Goal: Transaction & Acquisition: Purchase product/service

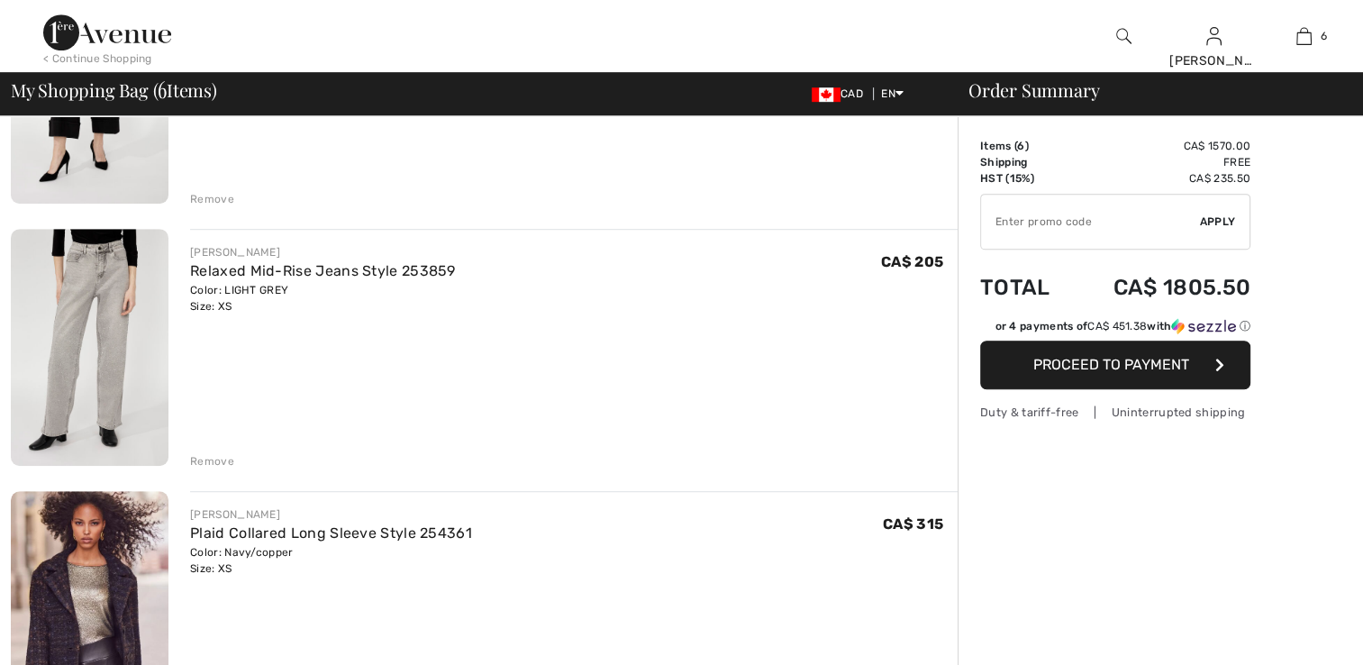
scroll to position [1081, 0]
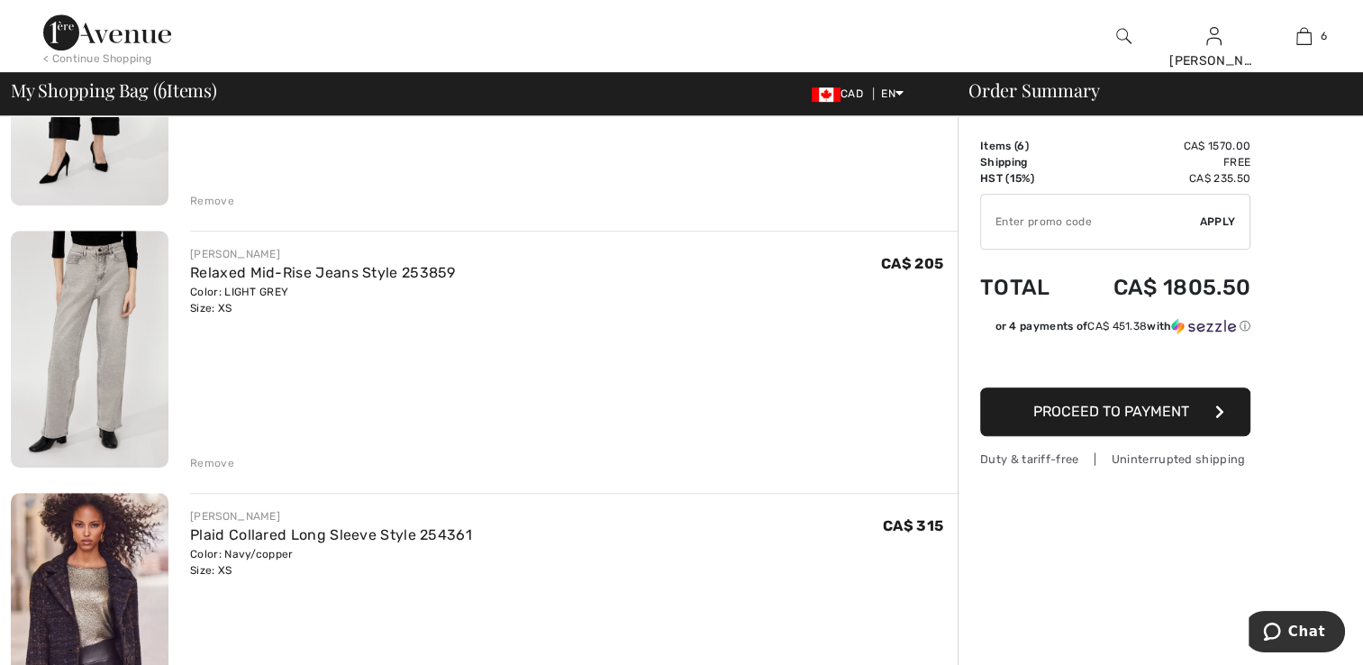
click at [77, 516] on img at bounding box center [90, 611] width 158 height 237
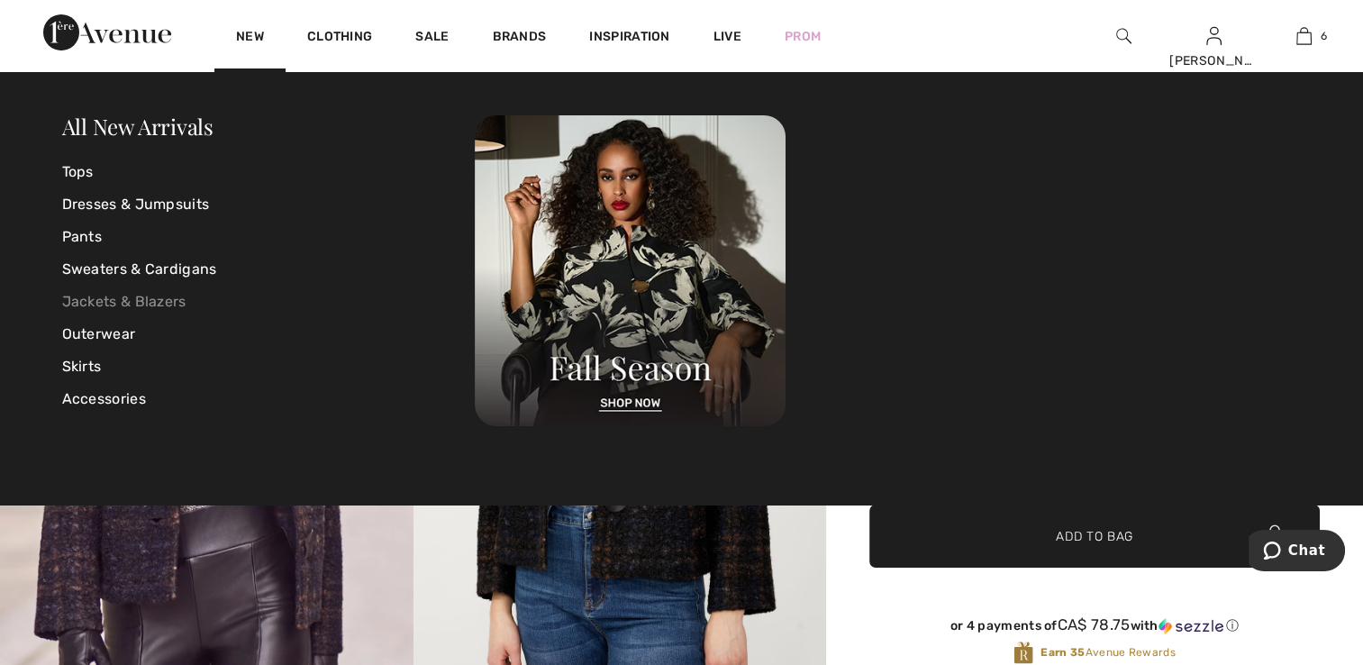
click at [166, 304] on link "Jackets & Blazers" at bounding box center [269, 302] width 414 height 32
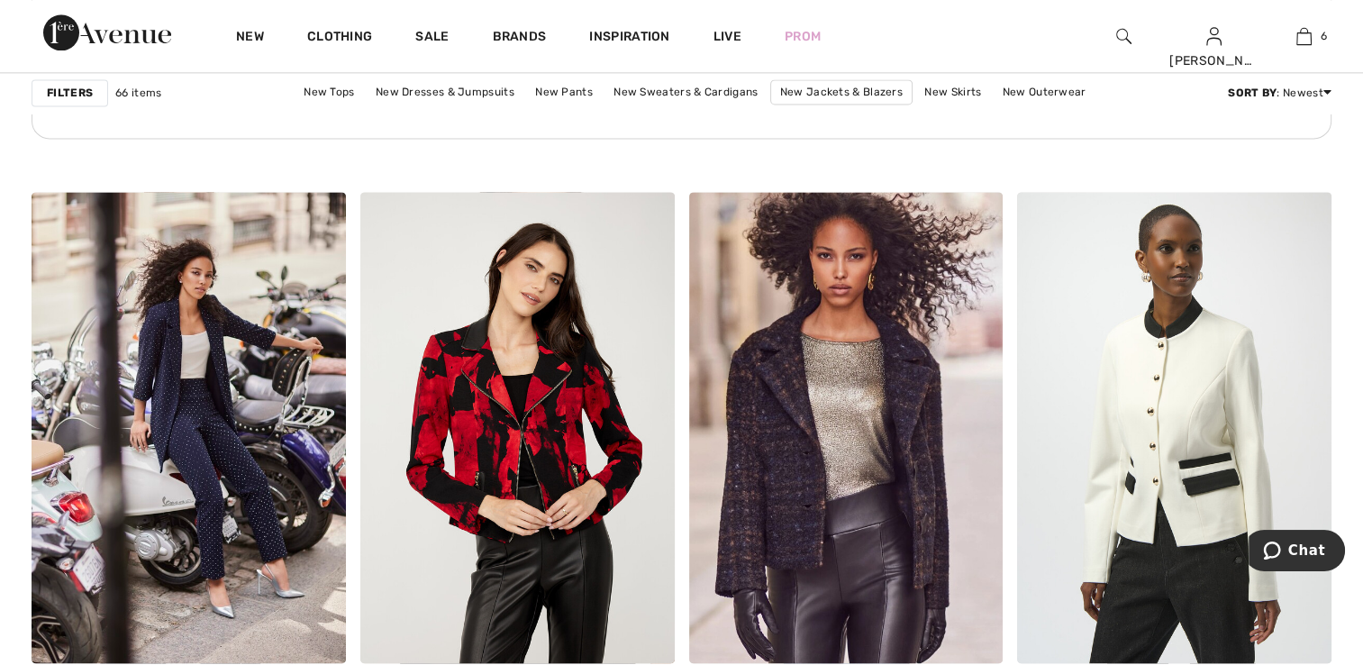
scroll to position [2523, 0]
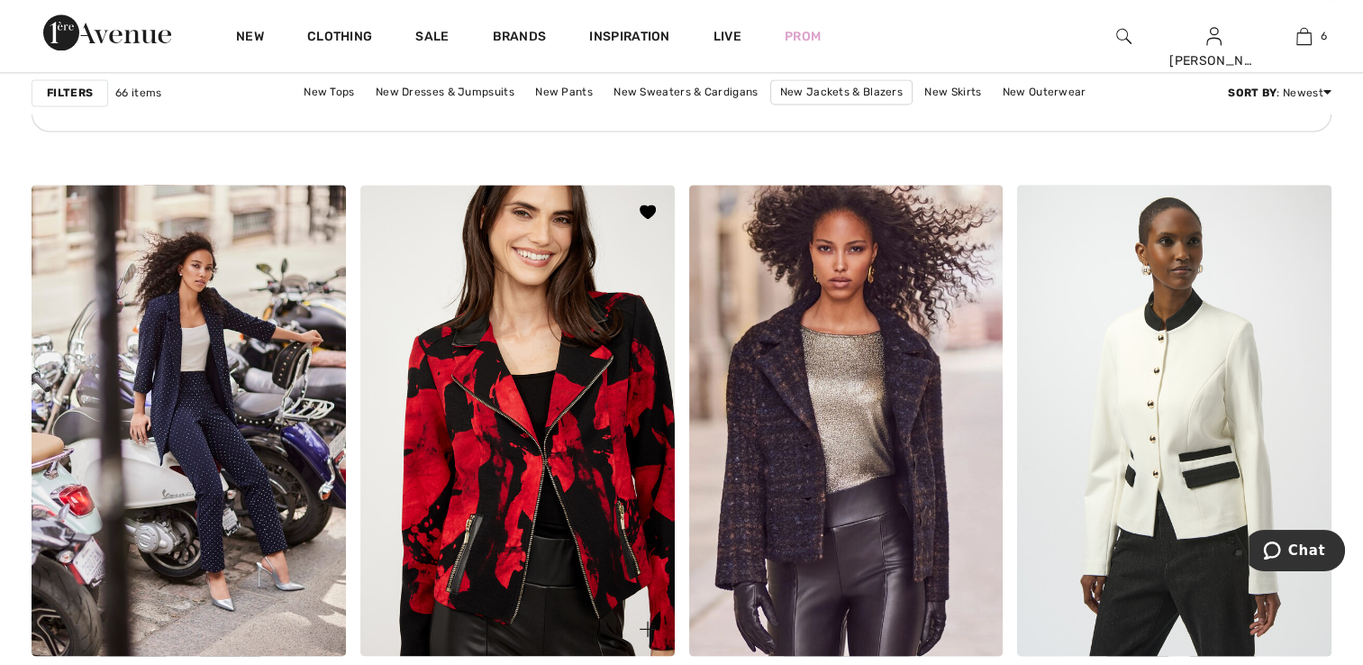
click at [528, 464] on img at bounding box center [517, 420] width 314 height 471
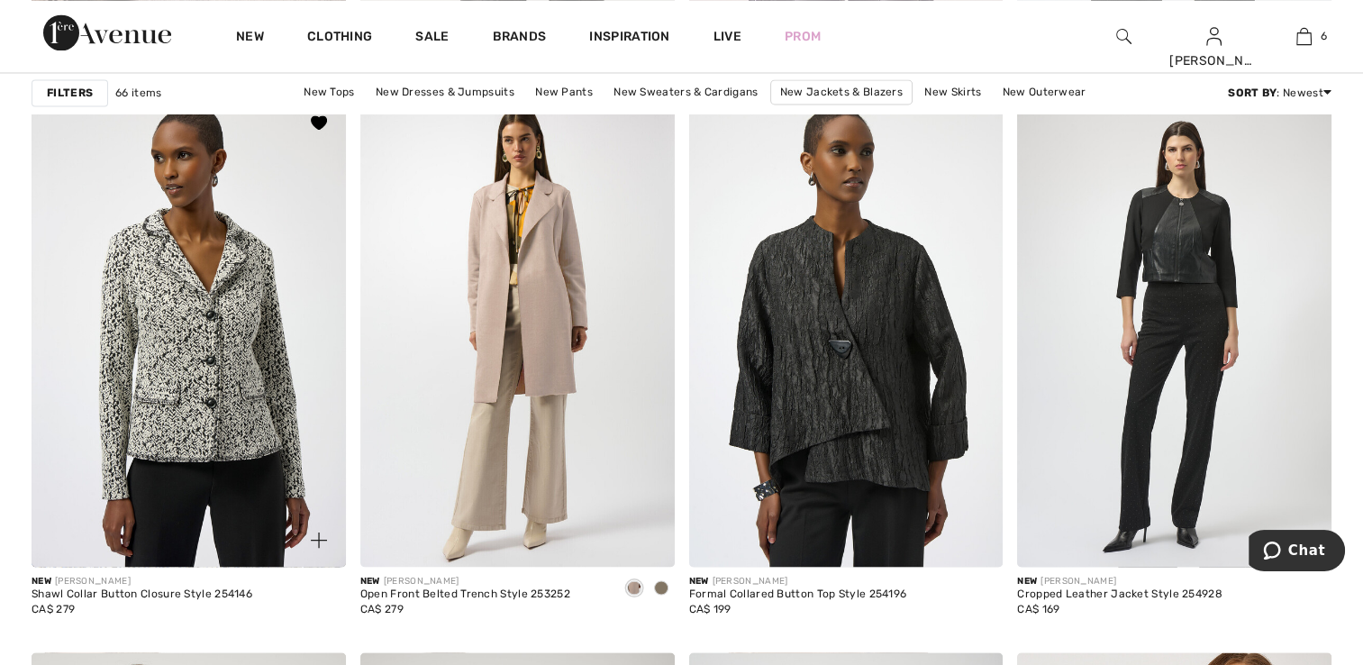
scroll to position [3334, 0]
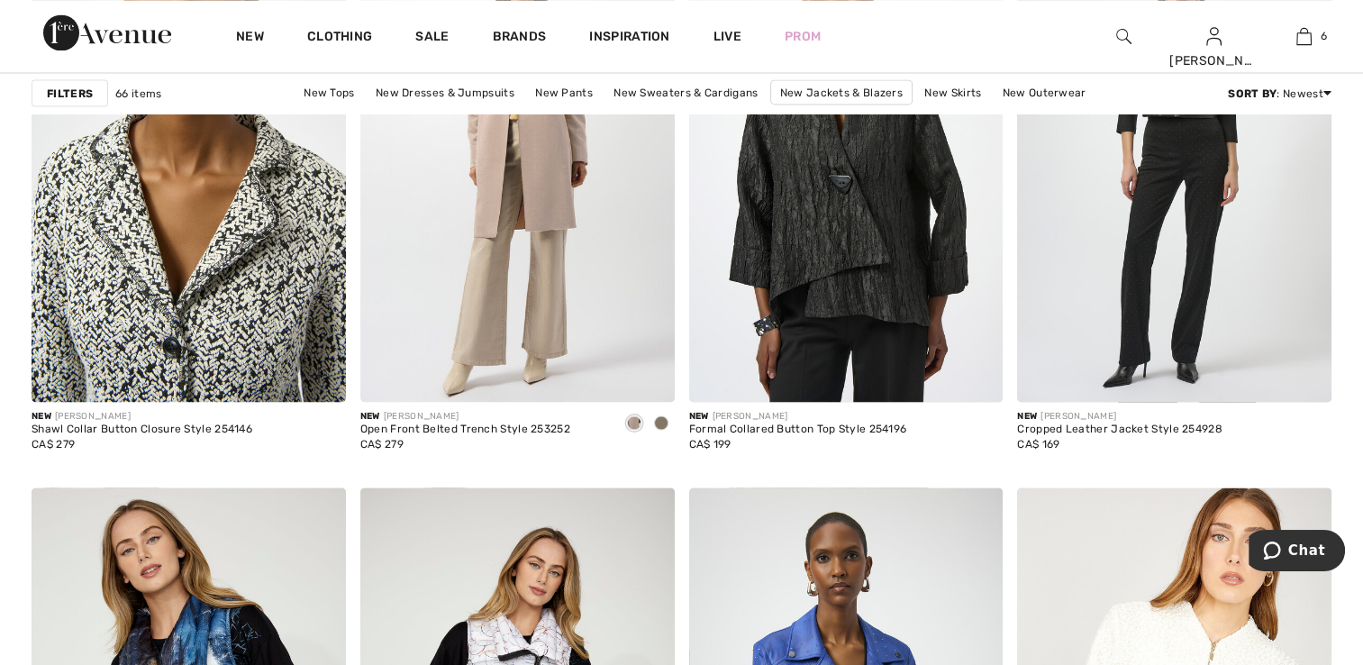
click at [208, 326] on img at bounding box center [189, 166] width 314 height 471
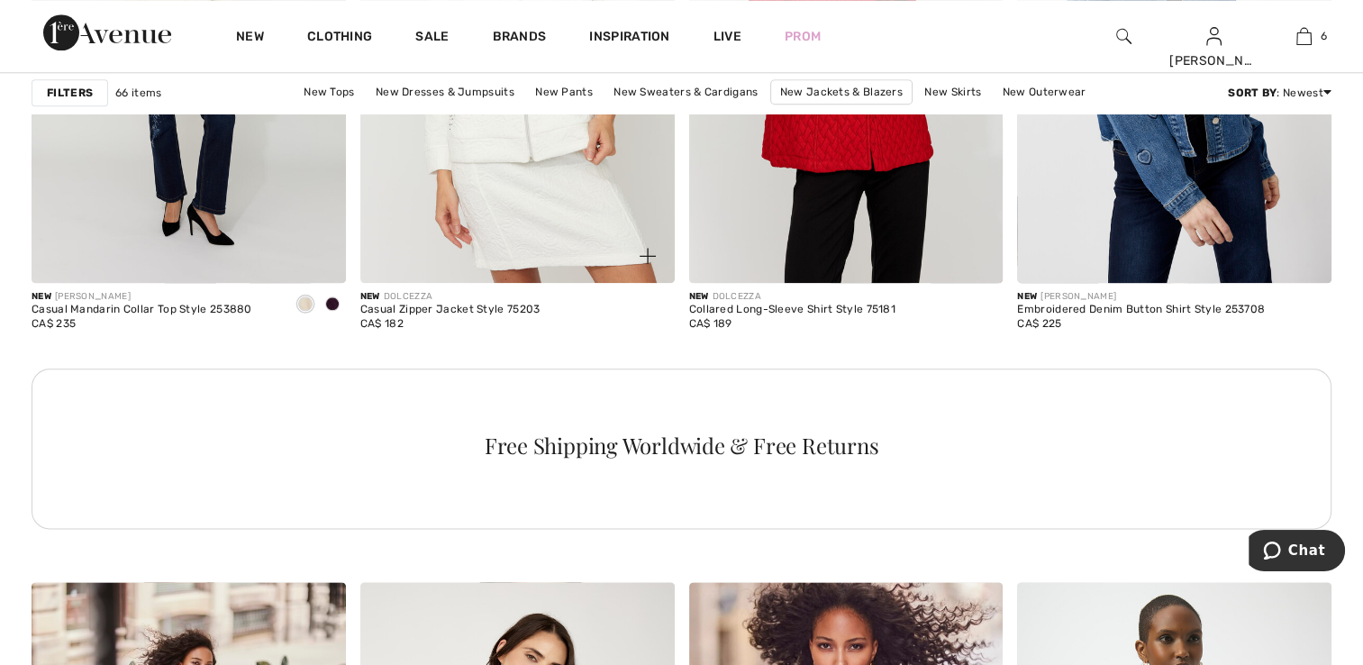
scroll to position [2072, 0]
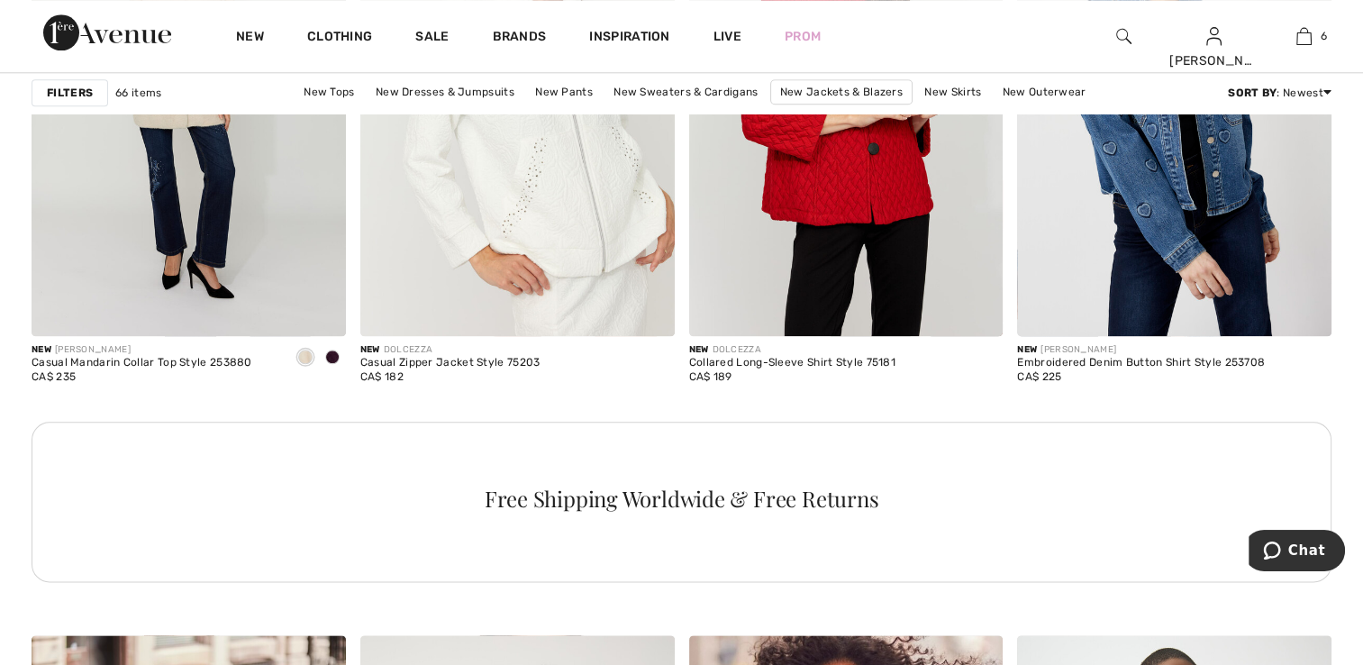
click at [1124, 38] on img at bounding box center [1123, 36] width 15 height 22
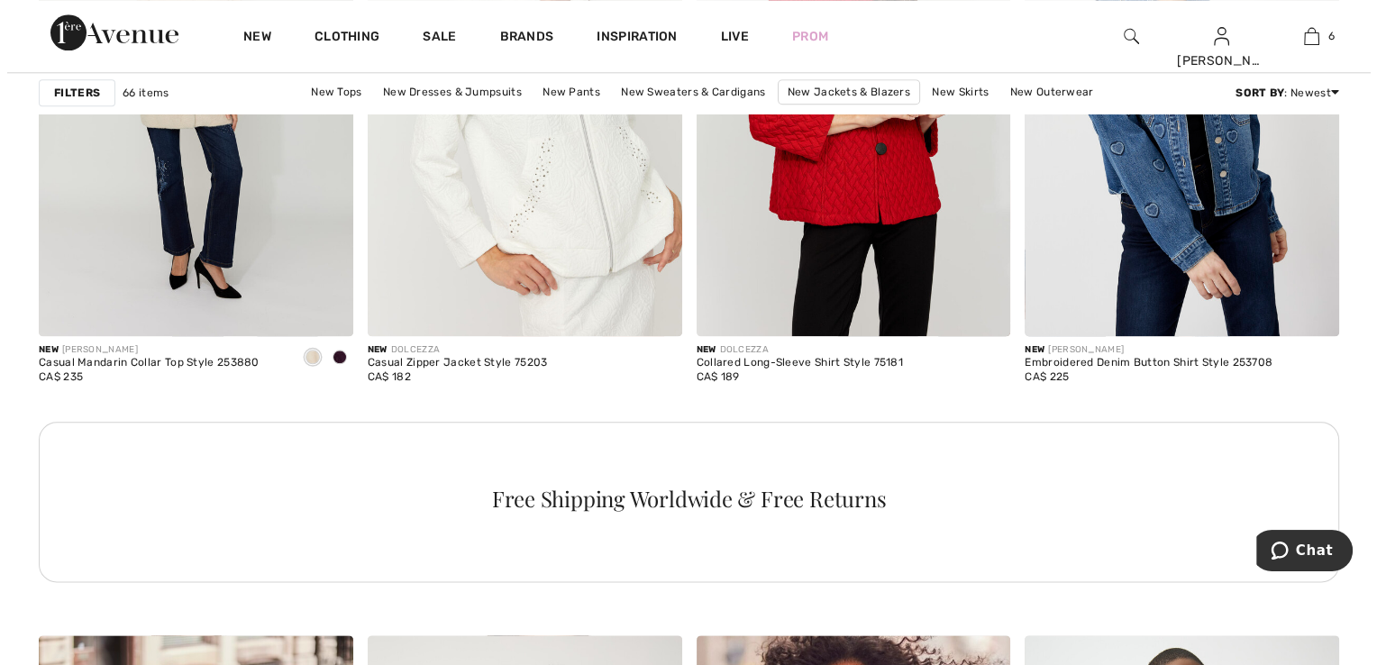
scroll to position [2088, 0]
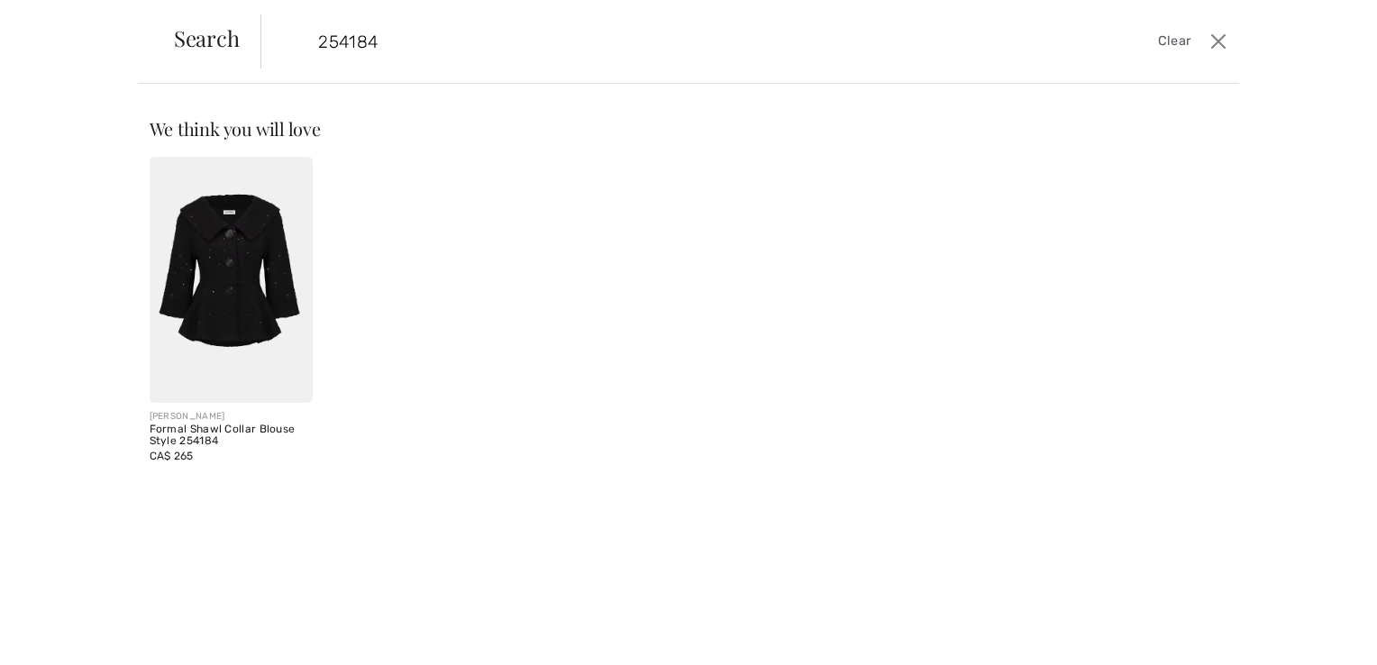
type input "254184"
click at [265, 272] on img at bounding box center [232, 280] width 164 height 246
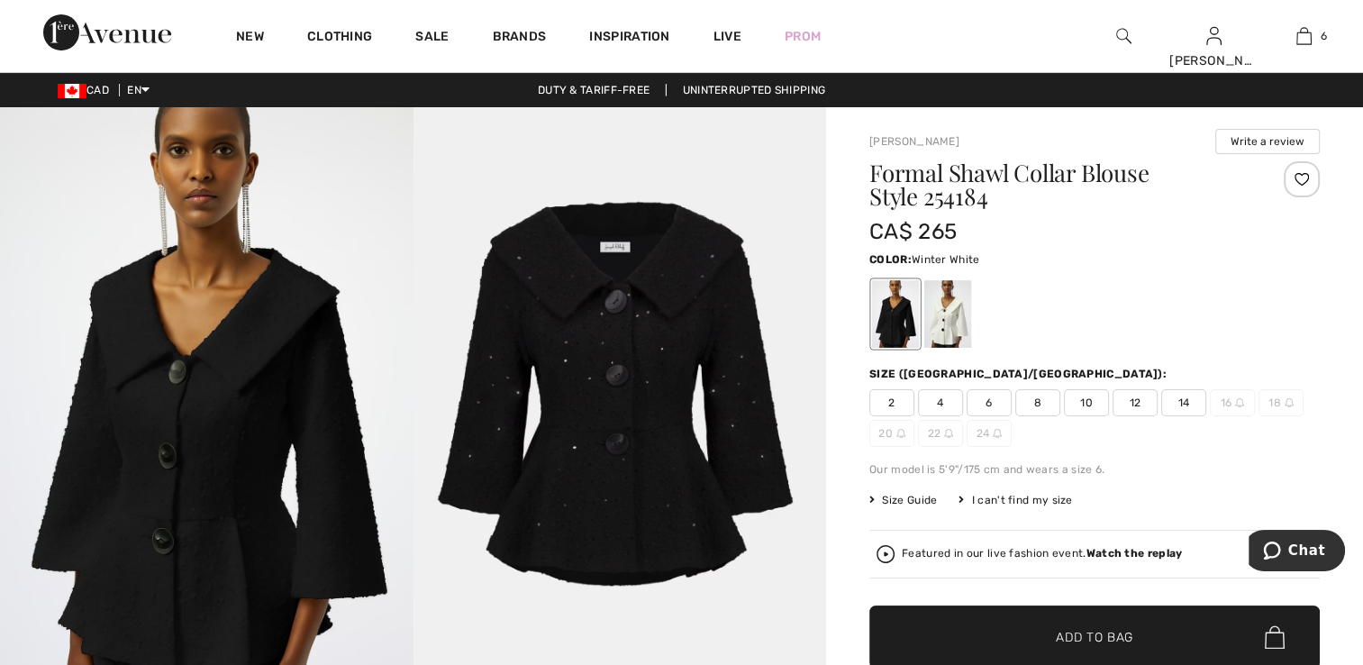
click at [939, 306] on div at bounding box center [948, 314] width 47 height 68
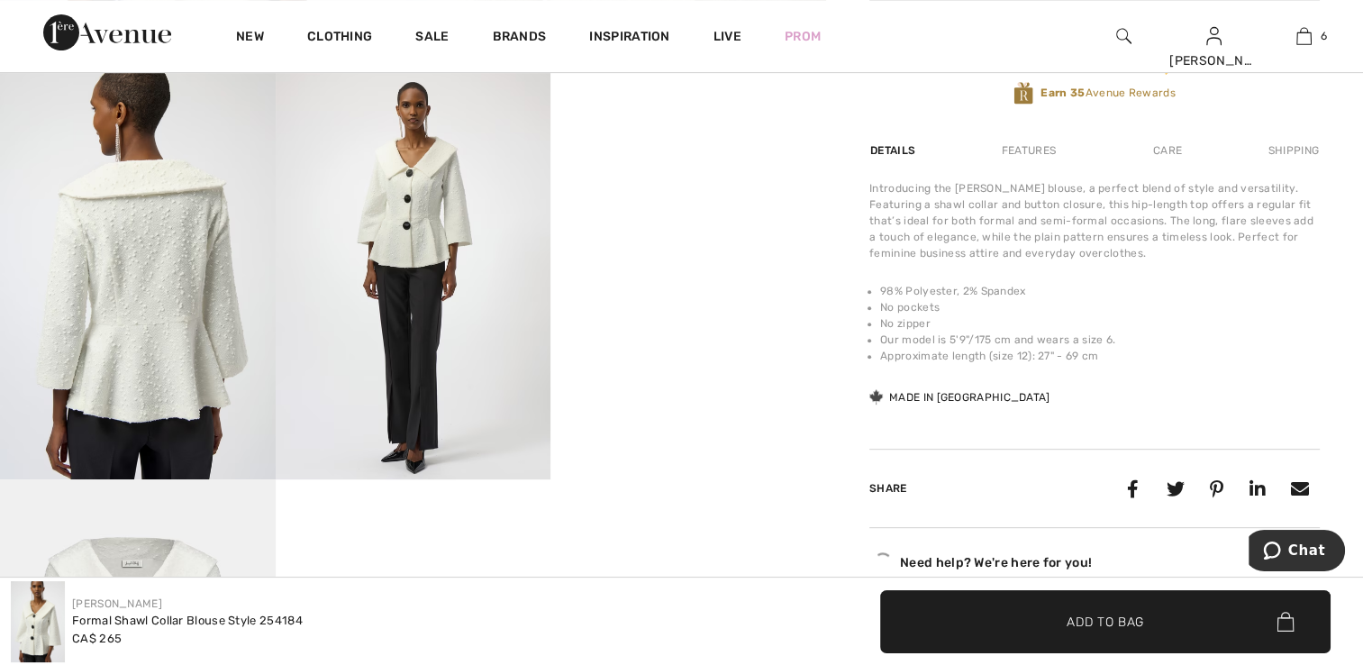
scroll to position [721, 0]
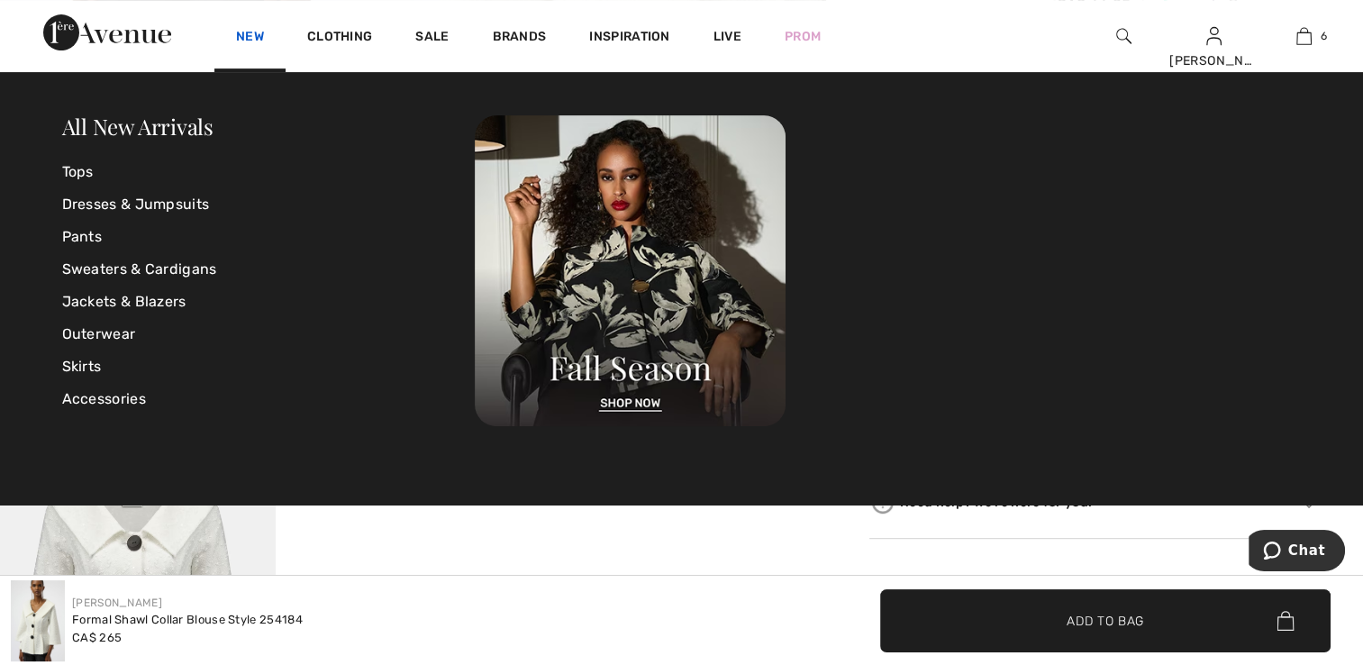
click at [253, 34] on link "New" at bounding box center [250, 38] width 28 height 19
